Goal: Task Accomplishment & Management: Complete application form

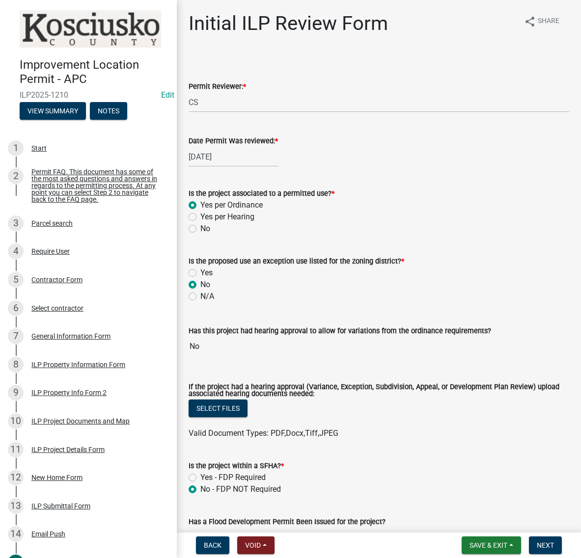
select select "c872cdc8-ca01-49f1-a213-e4b05fa58cd2"
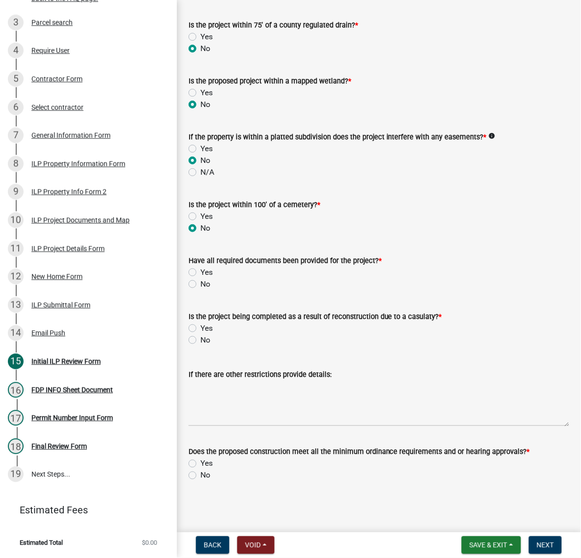
scroll to position [1336, 0]
click at [200, 267] on label "Yes" at bounding box center [206, 273] width 12 height 12
click at [200, 267] on input "Yes" at bounding box center [203, 270] width 6 height 6
radio input "true"
click at [200, 334] on label "No" at bounding box center [205, 340] width 10 height 12
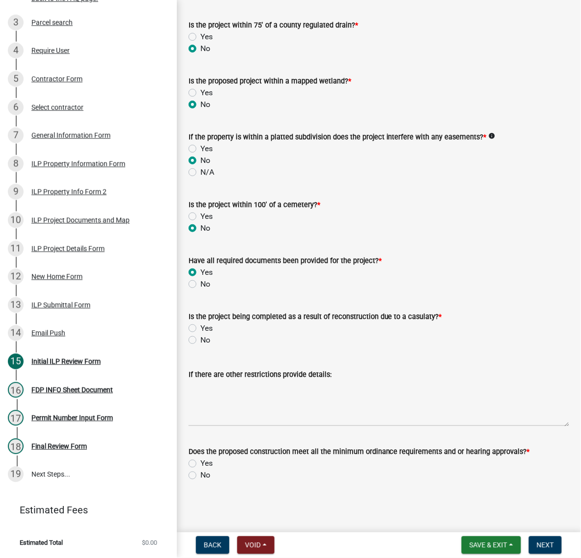
click at [200, 334] on input "No" at bounding box center [203, 337] width 6 height 6
radio input "true"
click at [200, 458] on label "Yes" at bounding box center [206, 464] width 12 height 12
click at [200, 458] on input "Yes" at bounding box center [203, 461] width 6 height 6
radio input "true"
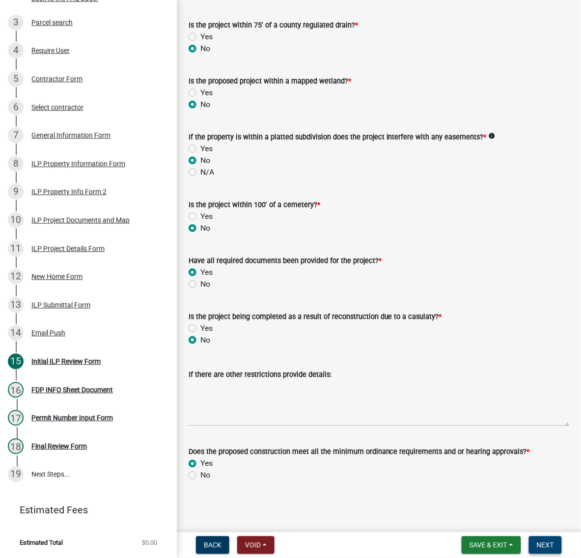
click at [541, 548] on span "Next" at bounding box center [545, 546] width 17 height 8
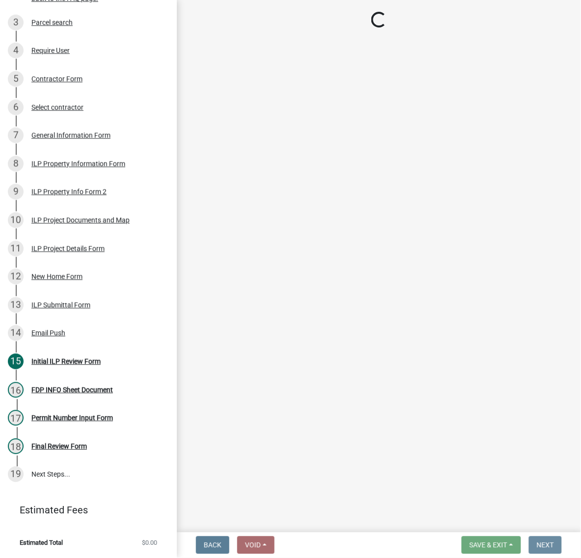
scroll to position [0, 0]
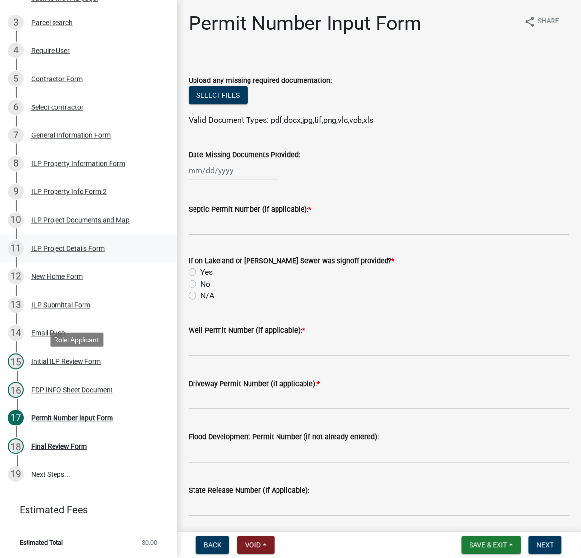
click at [51, 252] on div "ILP Project Details Form" at bounding box center [67, 249] width 73 height 7
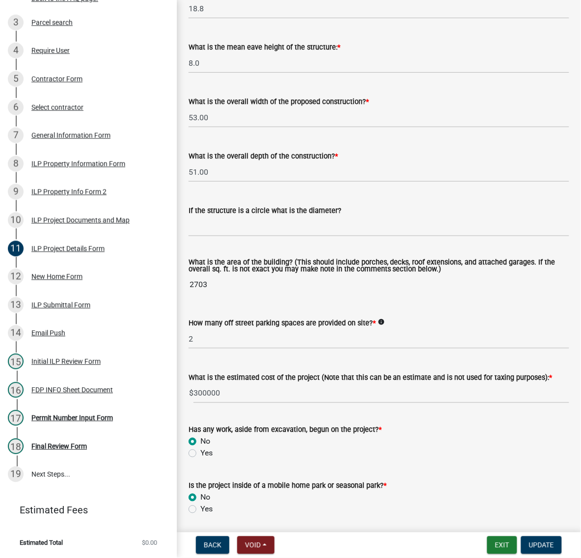
scroll to position [430, 0]
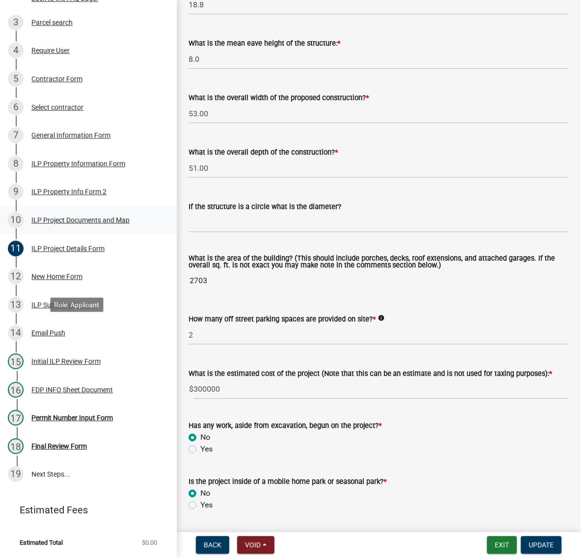
click at [40, 224] on div "ILP Project Documents and Map" at bounding box center [80, 220] width 98 height 7
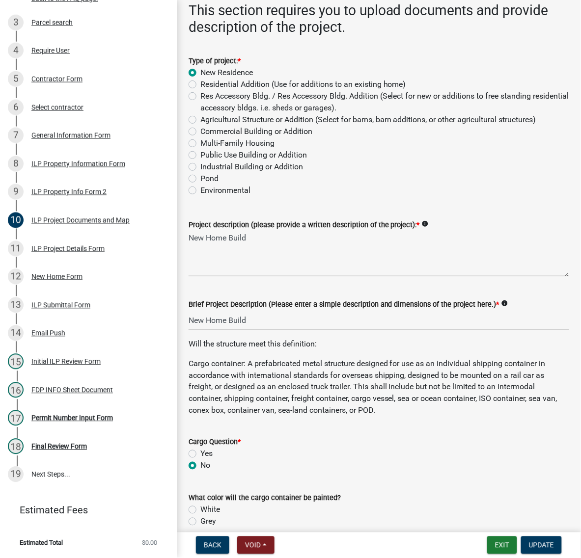
scroll to position [123, 0]
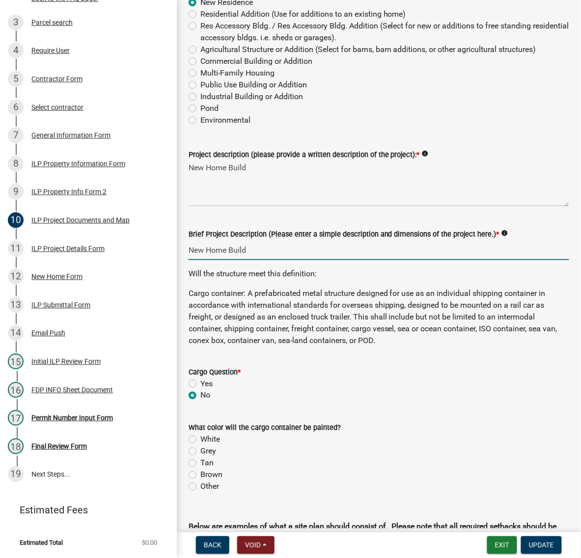
click at [192, 260] on input "New Home Build" at bounding box center [379, 250] width 381 height 20
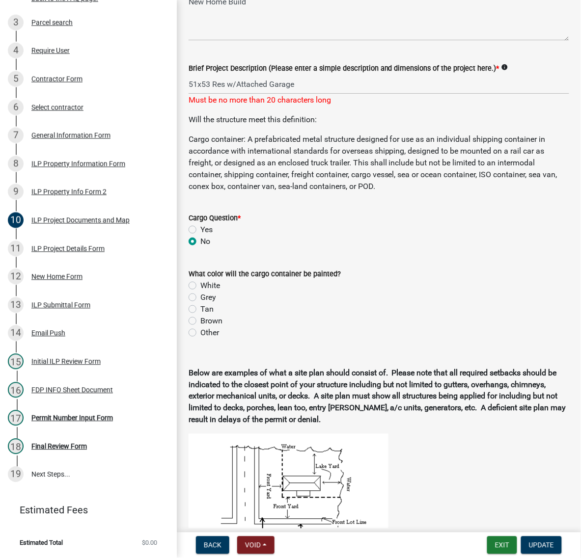
scroll to position [166, 0]
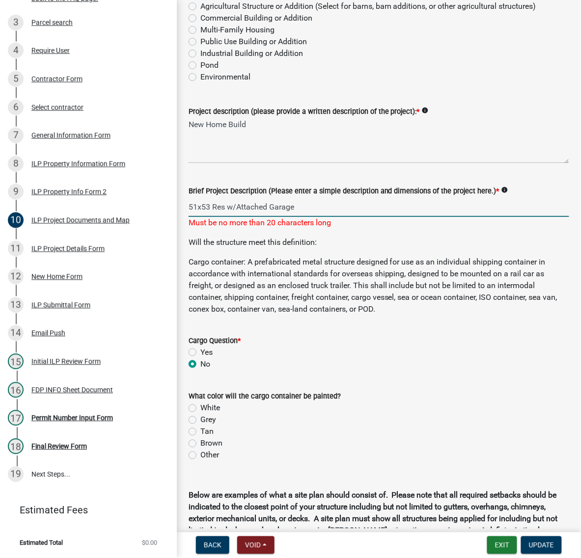
click at [288, 217] on input "51x53 Res w/Attached Garage" at bounding box center [379, 207] width 381 height 20
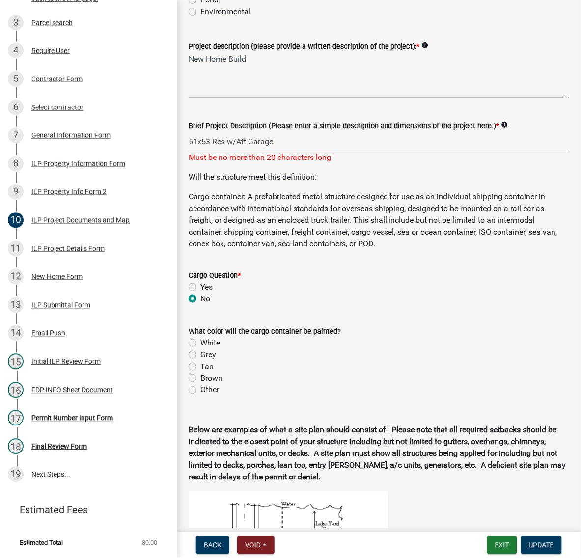
scroll to position [227, 0]
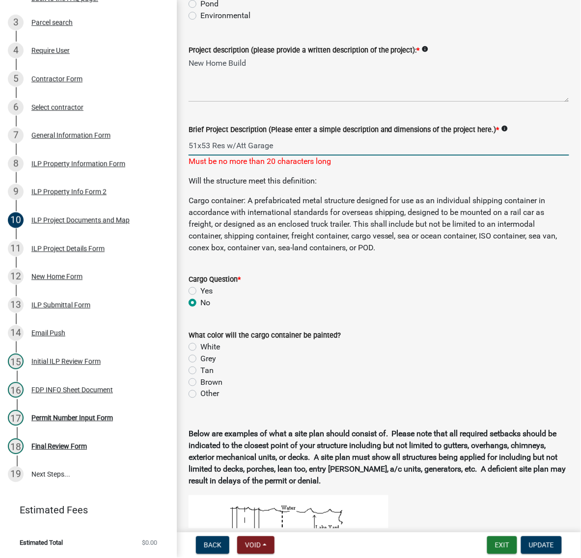
click at [301, 156] on input "51x53 Res w/Att Garage" at bounding box center [379, 146] width 381 height 20
type input "51x53 New Residence"
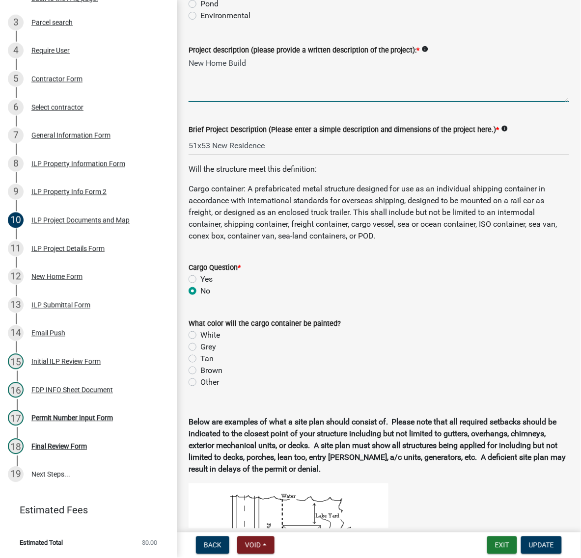
click at [266, 102] on textarea "New Home Build" at bounding box center [379, 79] width 381 height 46
type textarea "New Residence w/Attached Garage"
click at [529, 543] on span "Update" at bounding box center [541, 546] width 25 height 8
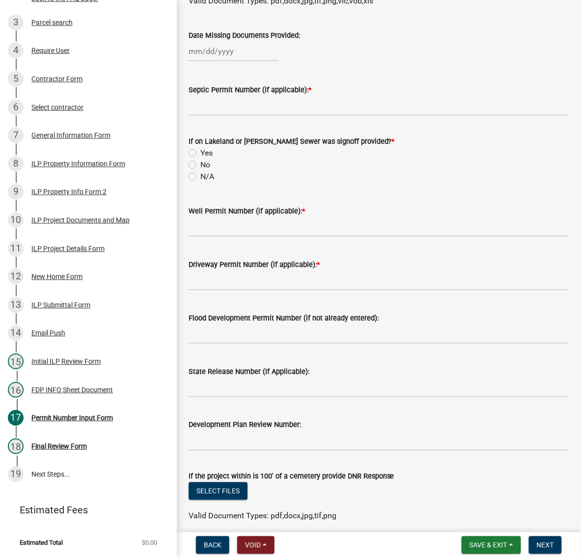
scroll to position [123, 0]
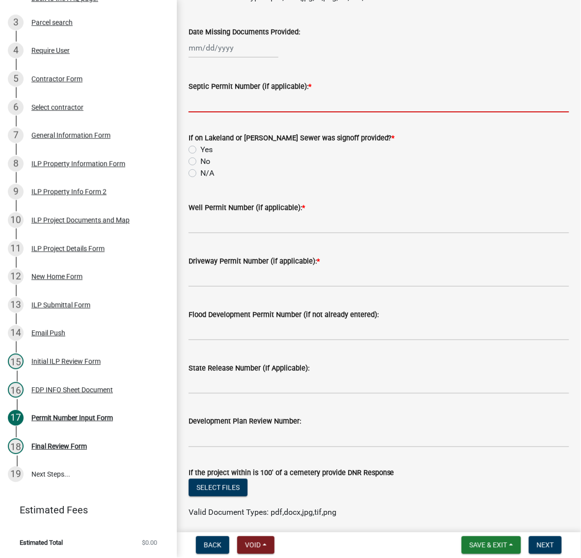
click at [221, 112] on input "Septic Permit Number (if applicable): *" at bounding box center [379, 102] width 381 height 20
type input "town of milford"
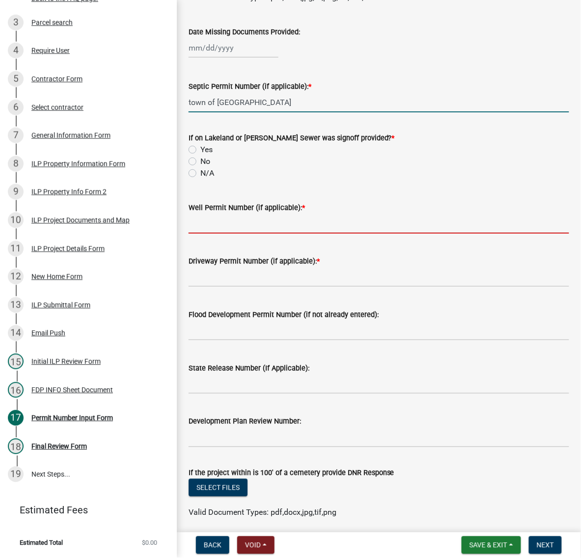
click at [205, 234] on input "Well Permit Number (if applicable): *" at bounding box center [379, 224] width 381 height 20
type input "town of milford"
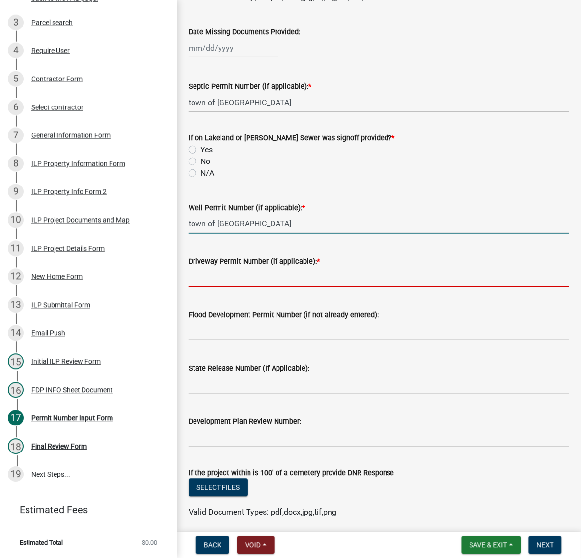
click at [237, 287] on input "Driveway Permit Number (if applicable): *" at bounding box center [379, 277] width 381 height 20
type input "town of milford"
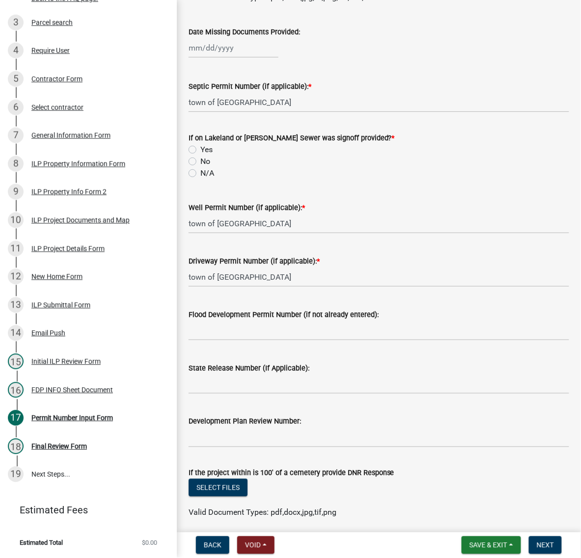
click at [200, 167] on label "No" at bounding box center [205, 162] width 10 height 12
click at [200, 162] on input "No" at bounding box center [203, 159] width 6 height 6
radio input "true"
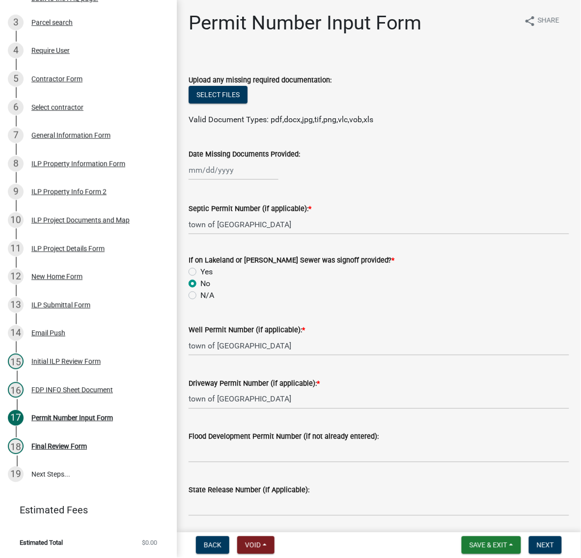
scroll to position [0, 0]
click at [536, 548] on button "Next" at bounding box center [545, 546] width 33 height 18
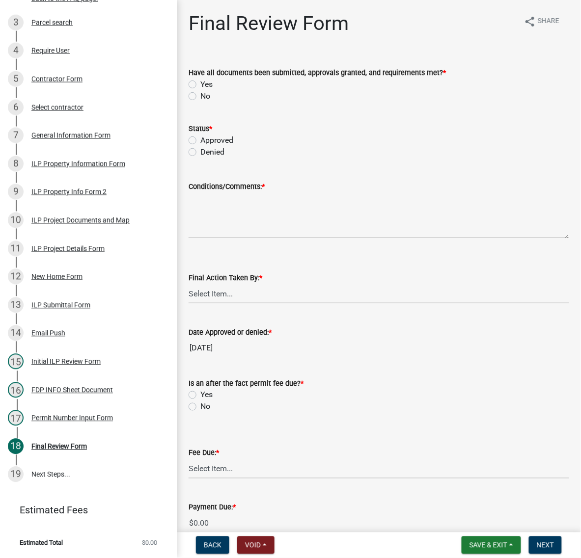
click at [200, 90] on label "Yes" at bounding box center [206, 85] width 12 height 12
click at [200, 85] on input "Yes" at bounding box center [203, 82] width 6 height 6
radio input "true"
click at [200, 146] on label "Approved" at bounding box center [216, 141] width 33 height 12
click at [200, 141] on input "Approved" at bounding box center [203, 138] width 6 height 6
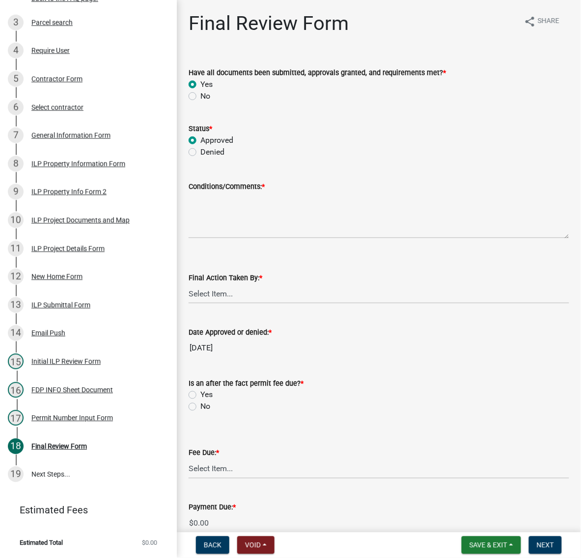
radio input "true"
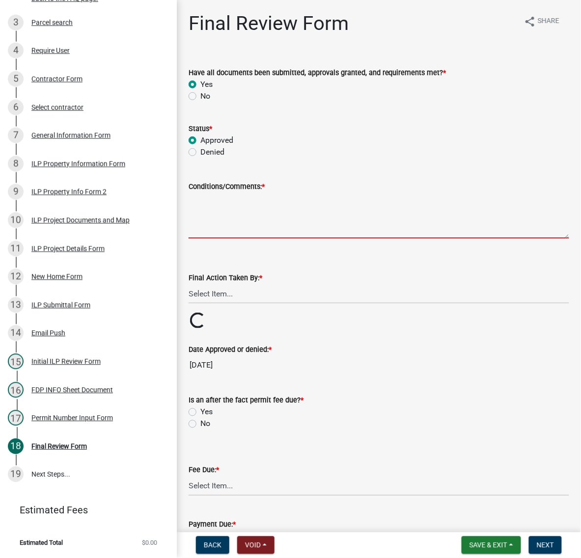
click at [212, 239] on textarea "Conditions/Comments: *" at bounding box center [379, 216] width 381 height 46
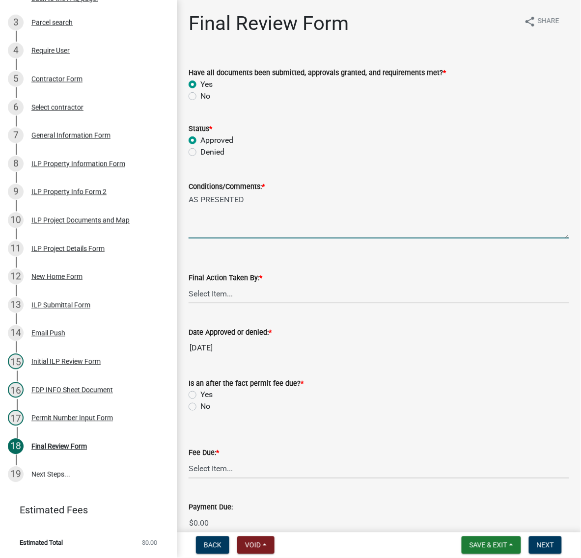
type textarea "AS PRESENTED"
click at [217, 304] on select "Select Item... MMS LT AT CS Vacant Vacant" at bounding box center [379, 294] width 381 height 20
click at [192, 304] on select "Select Item... MMS LT AT CS Vacant Vacant" at bounding box center [379, 294] width 381 height 20
select select "c872cdc8-ca01-49f1-a213-e4b05fa58cd2"
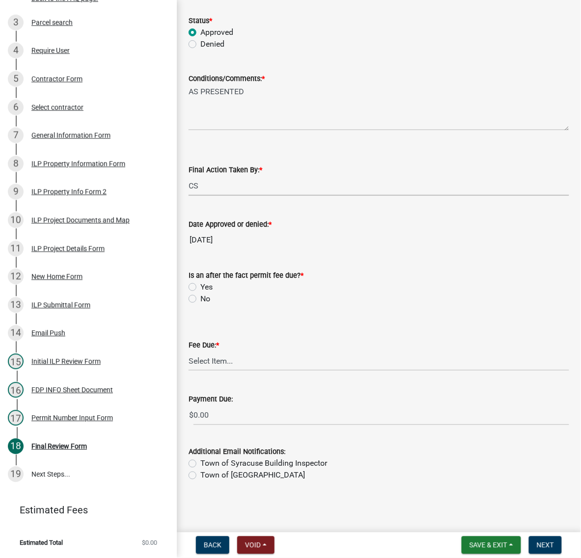
click at [200, 305] on label "No" at bounding box center [205, 299] width 10 height 12
click at [200, 300] on input "No" at bounding box center [203, 296] width 6 height 6
radio input "true"
click at [220, 351] on select "Select Item... N/A $10.00 $25.00 $125.00 $250 $500 $500 + $10.00 for every 10 s…" at bounding box center [379, 361] width 381 height 20
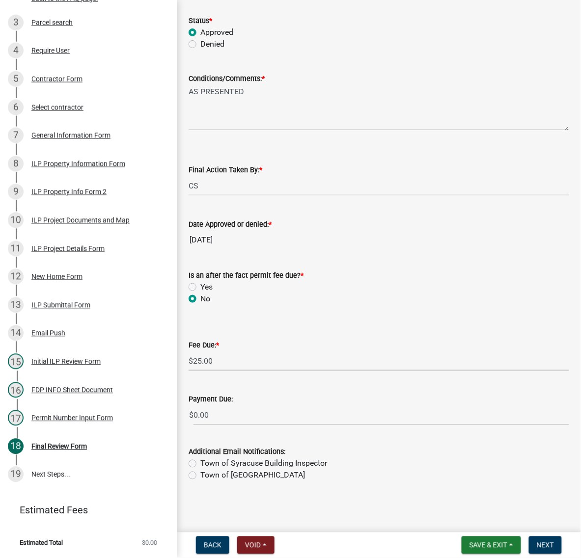
click at [192, 361] on select "Select Item... N/A $10.00 $25.00 $125.00 $250 $500 $500 + $10.00 for every 10 s…" at bounding box center [379, 361] width 381 height 20
select select "71256567-8c52-414d-b434-ae6b266e1a0e"
click at [537, 542] on span "Next" at bounding box center [545, 546] width 17 height 8
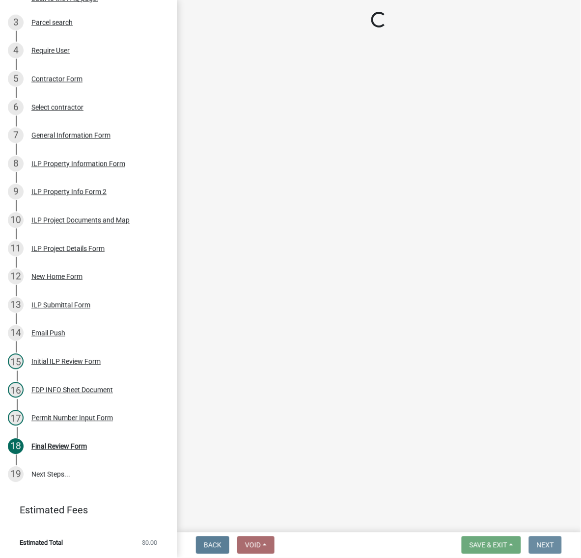
scroll to position [0, 0]
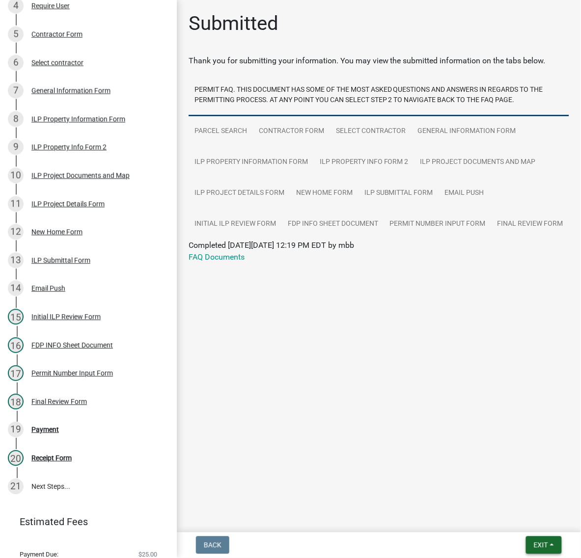
click at [526, 537] on button "Exit" at bounding box center [544, 546] width 36 height 18
click at [506, 511] on button "Save & Exit" at bounding box center [522, 516] width 79 height 24
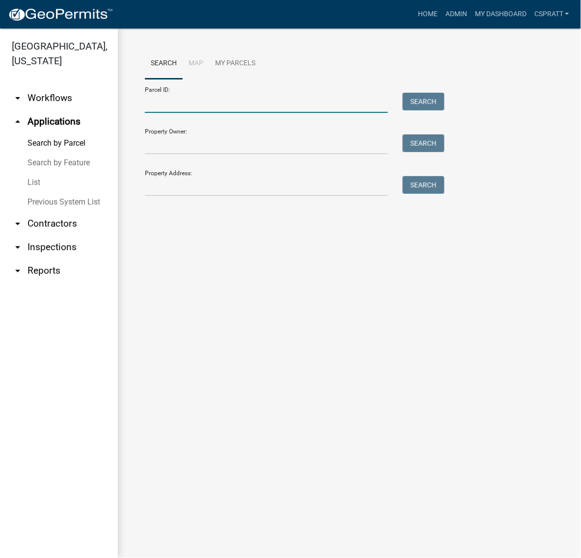
click at [162, 113] on input "Parcel ID:" at bounding box center [266, 103] width 243 height 20
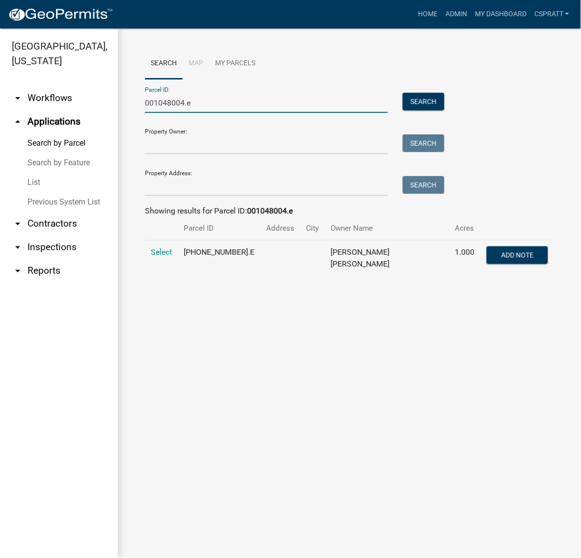
type input "001048004.e"
click at [151, 276] on td "Select" at bounding box center [161, 259] width 33 height 36
click at [155, 257] on span "Select" at bounding box center [161, 252] width 21 height 9
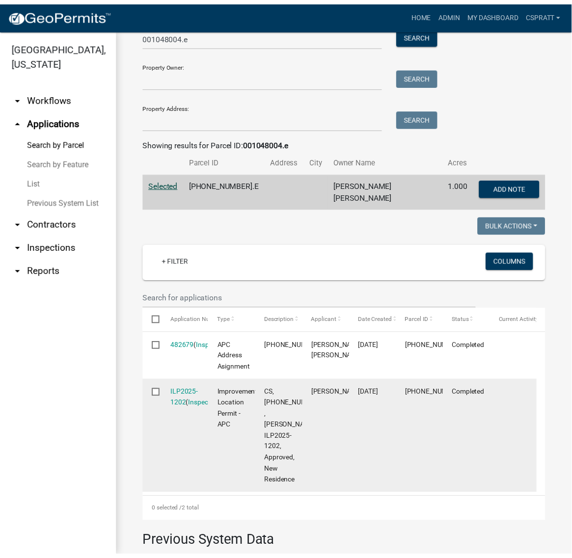
scroll to position [184, 0]
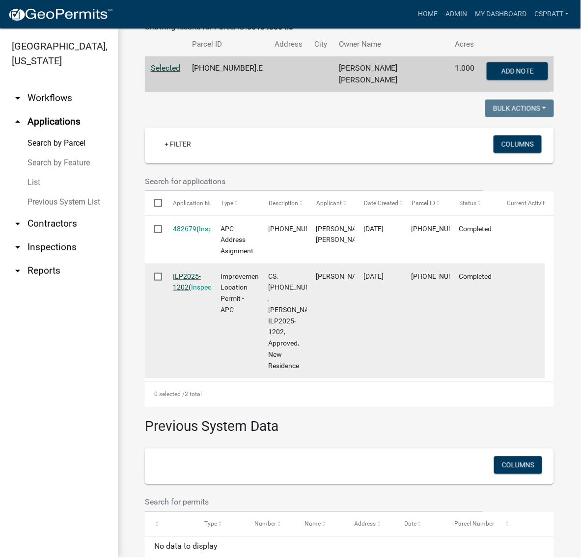
click at [189, 292] on link "ILP2025-1202" at bounding box center [187, 282] width 28 height 19
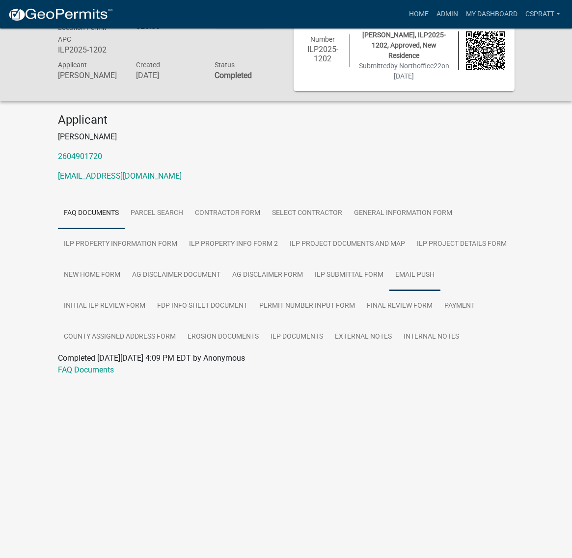
scroll to position [62, 0]
click at [130, 322] on link "Initial ILP Review Form" at bounding box center [104, 306] width 93 height 31
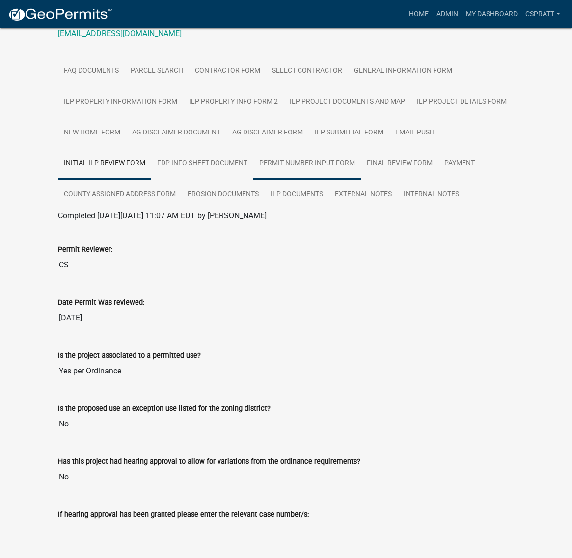
scroll to position [192, 0]
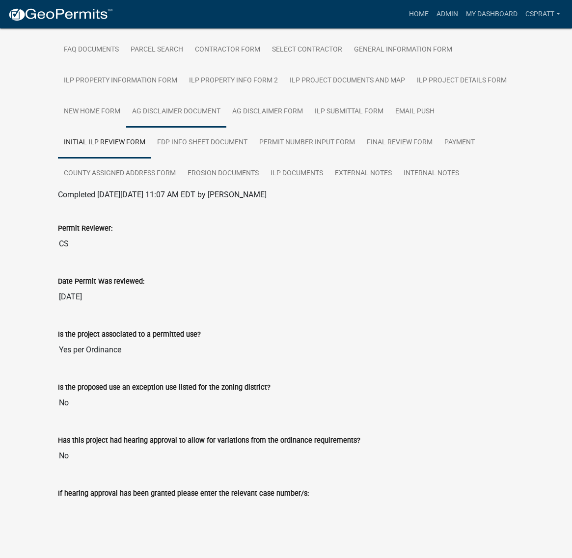
click at [146, 128] on link "Ag Disclaimer Document" at bounding box center [176, 111] width 100 height 31
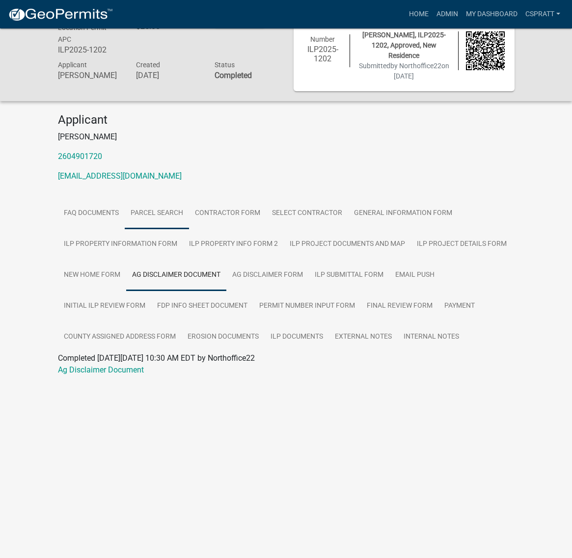
scroll to position [62, 0]
click at [332, 291] on link "ILP Submittal Form" at bounding box center [349, 275] width 81 height 31
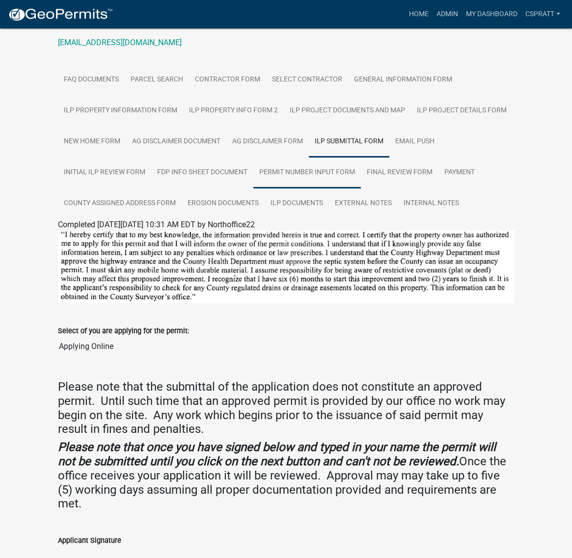
scroll to position [99, 0]
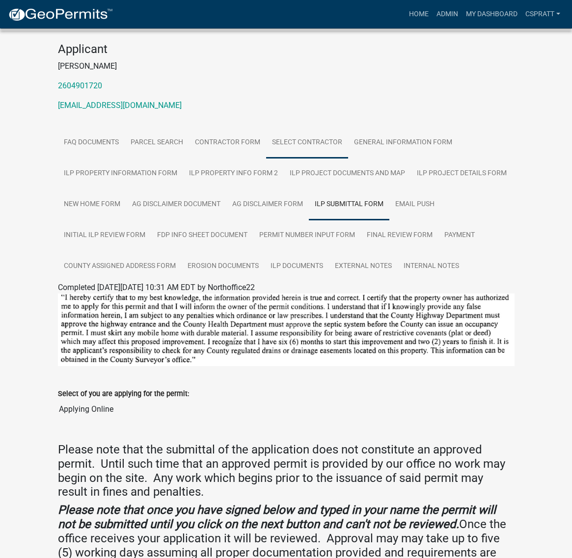
click at [348, 159] on link "Select contractor" at bounding box center [307, 142] width 82 height 31
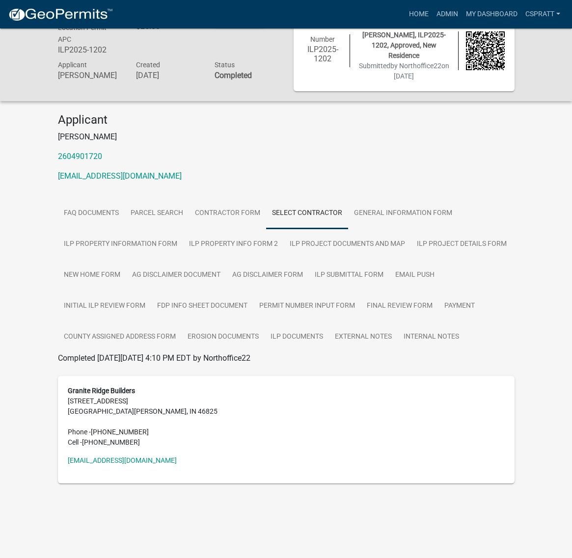
scroll to position [192, 0]
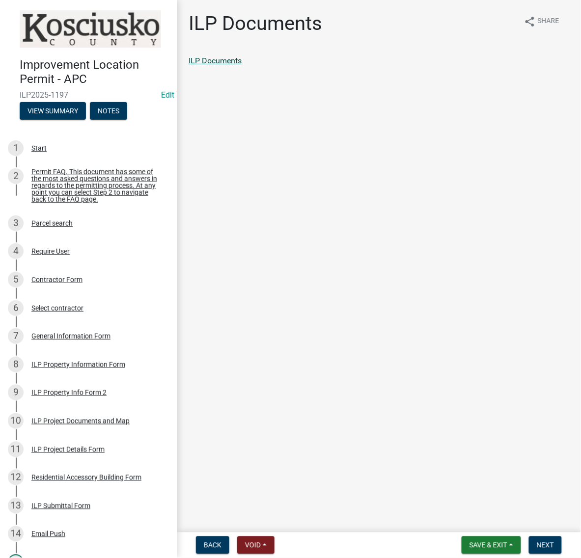
click at [242, 65] on link "ILP Documents" at bounding box center [215, 60] width 53 height 9
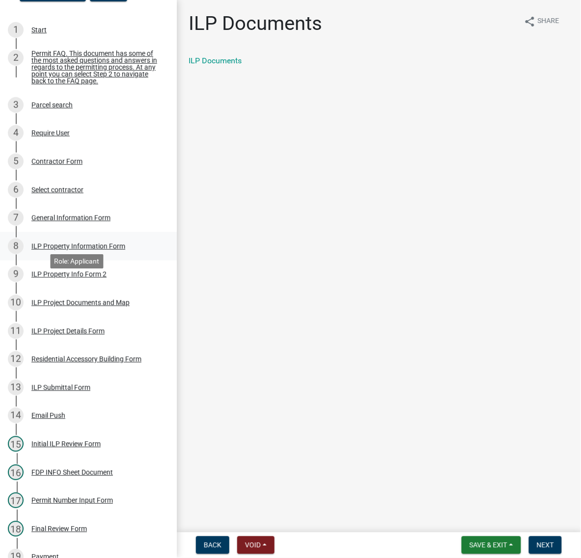
scroll to position [123, 0]
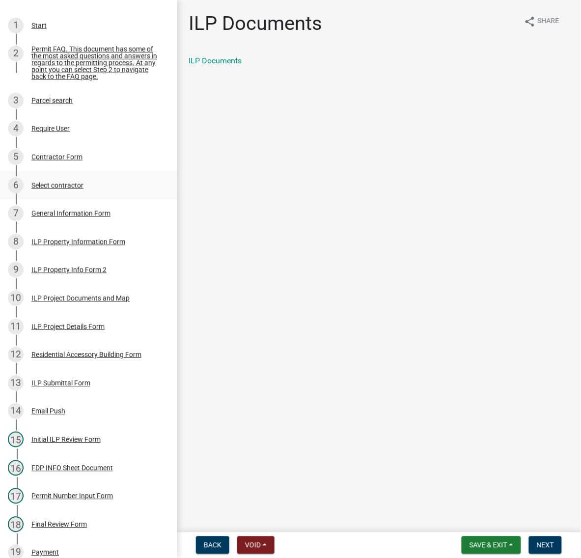
click at [67, 189] on div "Select contractor" at bounding box center [57, 185] width 52 height 7
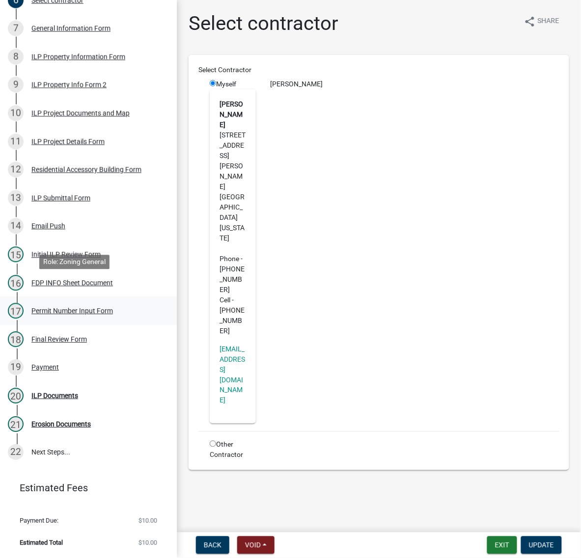
scroll to position [588, 0]
click at [53, 393] on div "ILP Documents" at bounding box center [54, 396] width 47 height 7
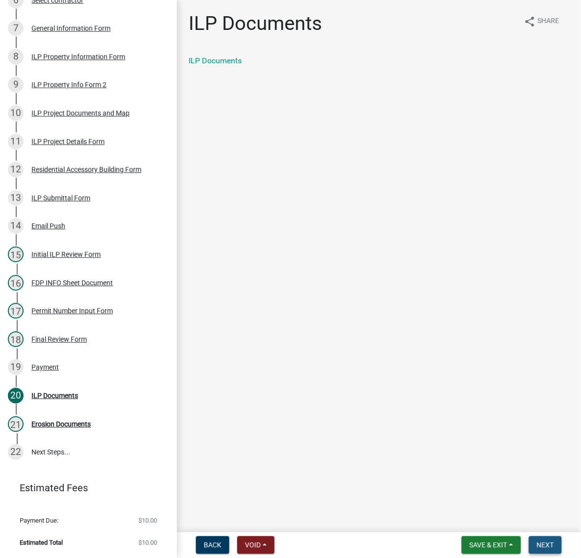
click at [544, 542] on span "Next" at bounding box center [545, 546] width 17 height 8
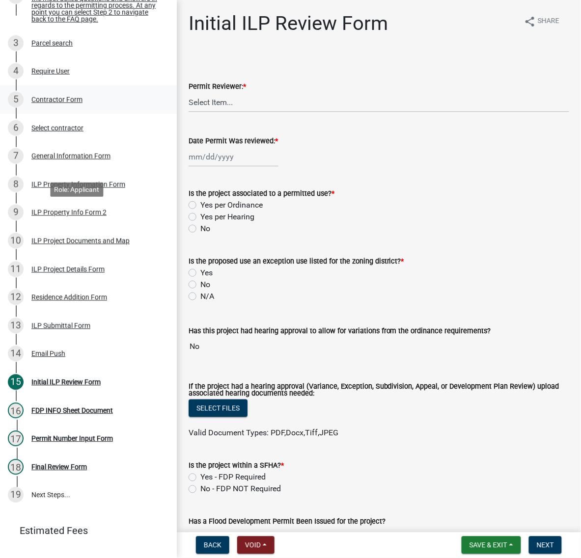
scroll to position [184, 0]
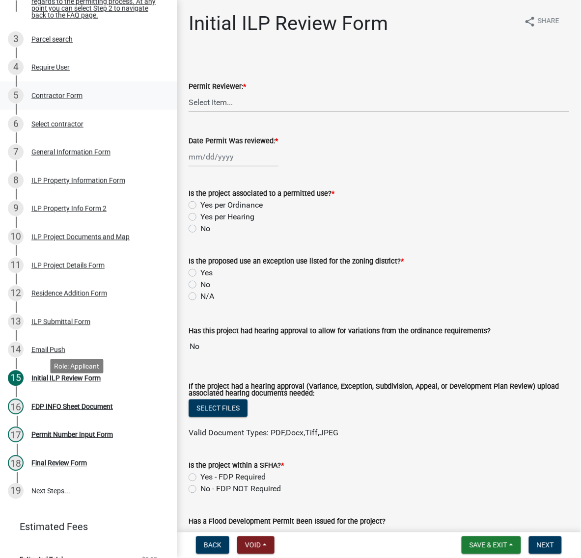
click at [107, 241] on div "ILP Project Documents and Map" at bounding box center [80, 237] width 98 height 7
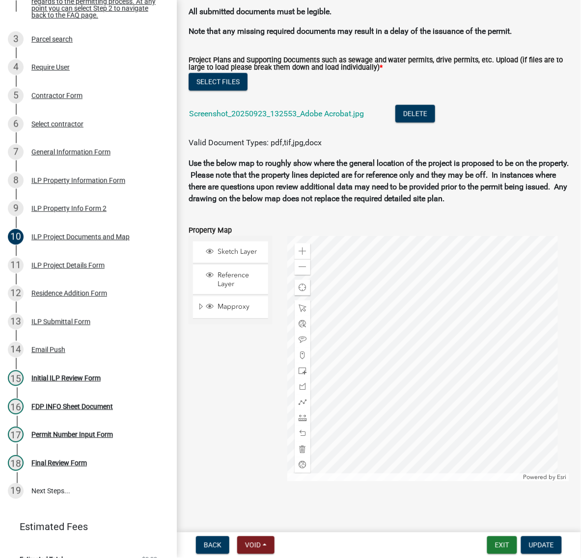
scroll to position [1228, 0]
click at [364, 118] on link "Screenshot_20250923_132553_Adobe Acrobat.jpg" at bounding box center [276, 113] width 175 height 9
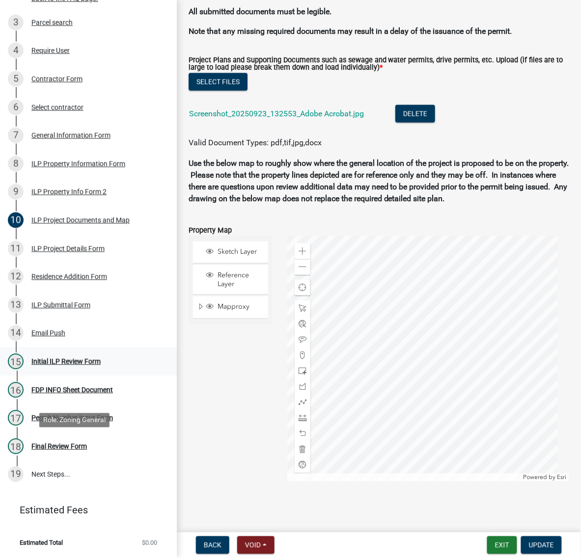
click at [72, 365] on div "Initial ILP Review Form" at bounding box center [65, 361] width 69 height 7
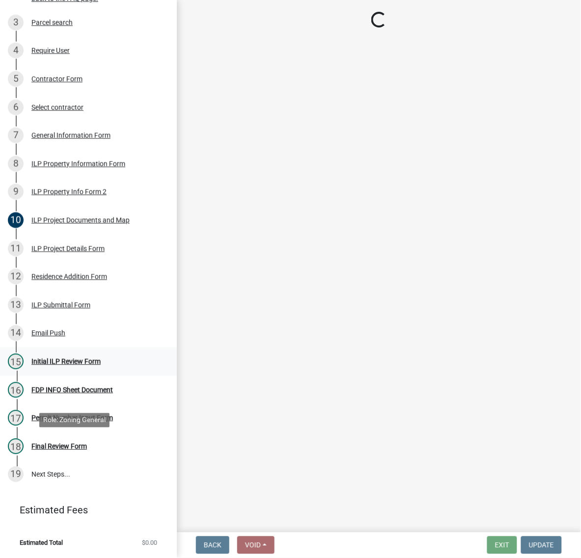
scroll to position [0, 0]
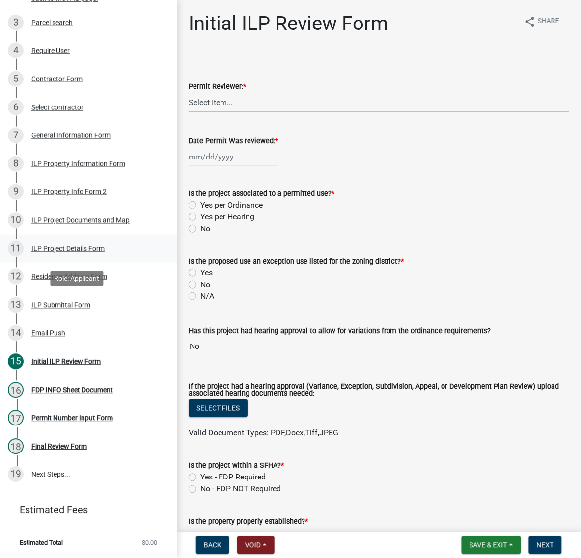
click at [74, 257] on div "11 ILP Project Details Form" at bounding box center [84, 249] width 153 height 16
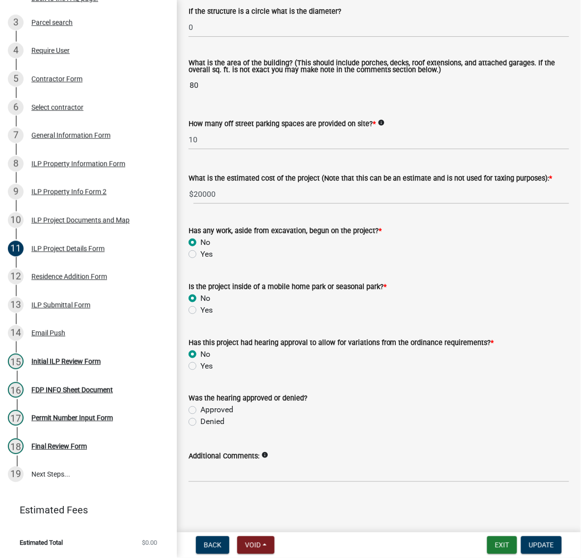
scroll to position [954, 0]
click at [62, 195] on div "ILP Property Info Form 2" at bounding box center [68, 192] width 75 height 7
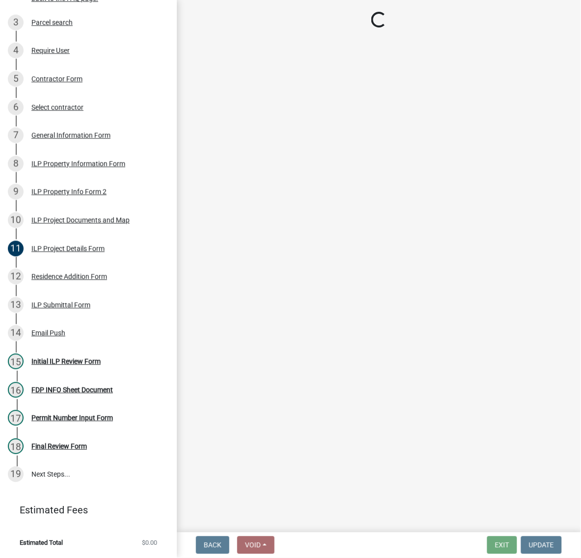
select select "0609af41-fe40-4fa2-880d-6f54f567ae8e"
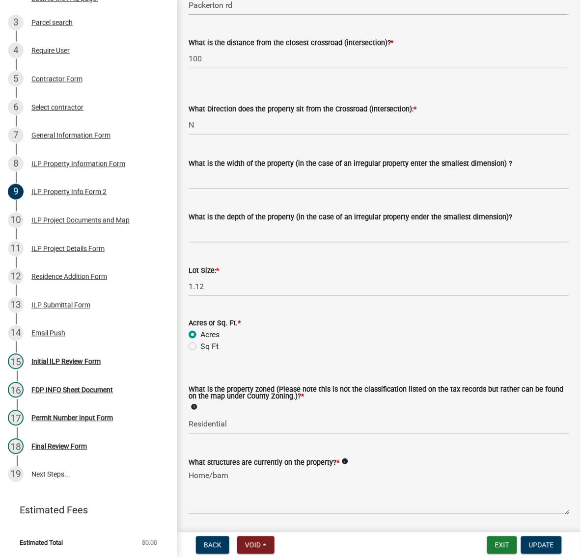
scroll to position [482, 0]
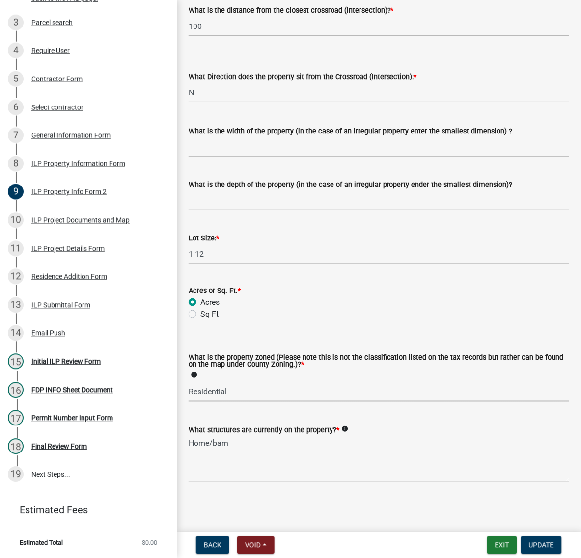
click at [247, 382] on select "Select Item... Agricultural Agricultural 2 Commercial Environmental Industrial …" at bounding box center [379, 392] width 381 height 20
click at [192, 382] on select "Select Item... Agricultural Agricultural 2 Commercial Environmental Industrial …" at bounding box center [379, 392] width 381 height 20
select select "ea119d11-e52e-4559-b746-af06211fe819"
click at [542, 546] on span "Update" at bounding box center [541, 546] width 25 height 8
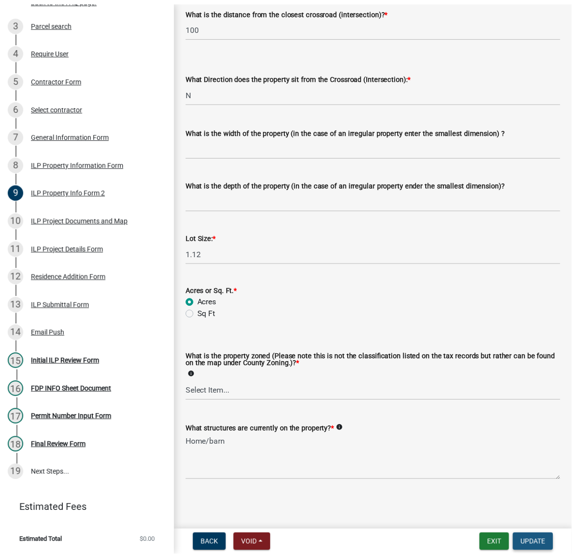
scroll to position [0, 0]
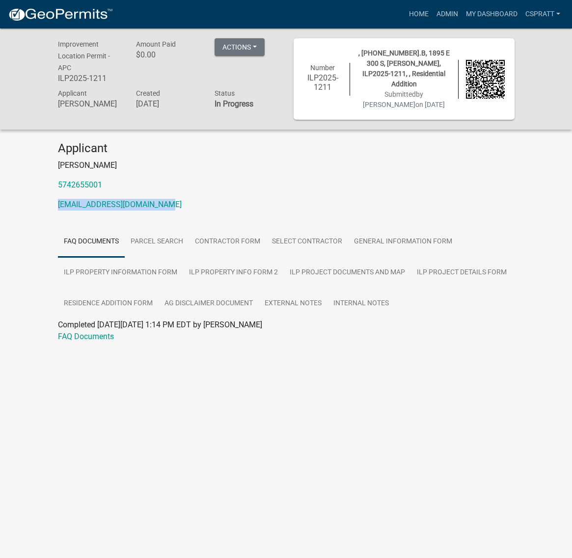
drag, startPoint x: 194, startPoint y: 247, endPoint x: 34, endPoint y: 259, distance: 160.1
click at [34, 259] on div "Improvement Location Permit - APC ILP2025-1211 Amount Paid $0.00 Actions Printe…" at bounding box center [286, 200] width 572 height 344
copy link "johnculbertson44@yahoo.com"
click at [405, 16] on link "Home" at bounding box center [419, 14] width 28 height 19
